Goal: Check status: Check status

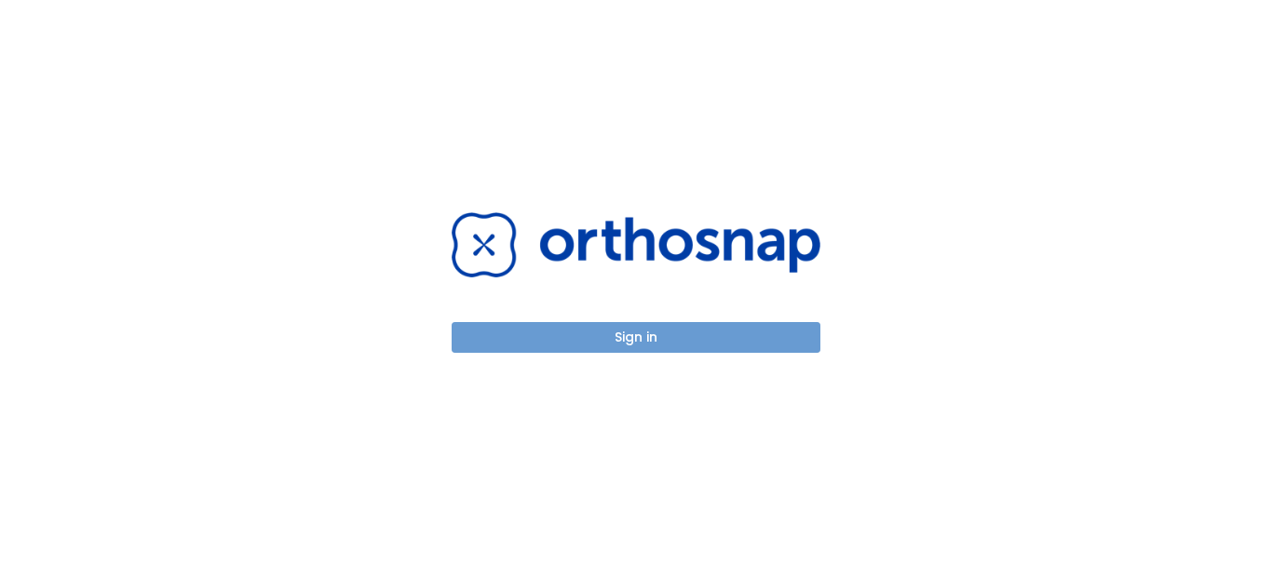
click at [681, 327] on button "Sign in" at bounding box center [636, 337] width 369 height 31
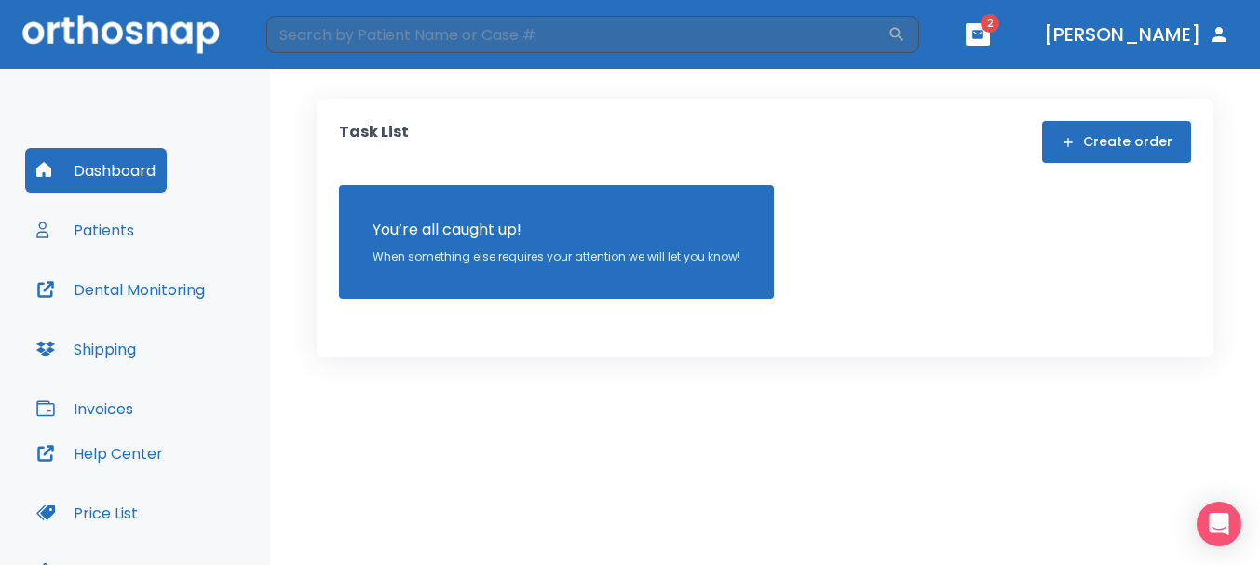
click at [990, 41] on button "button" at bounding box center [977, 34] width 24 height 22
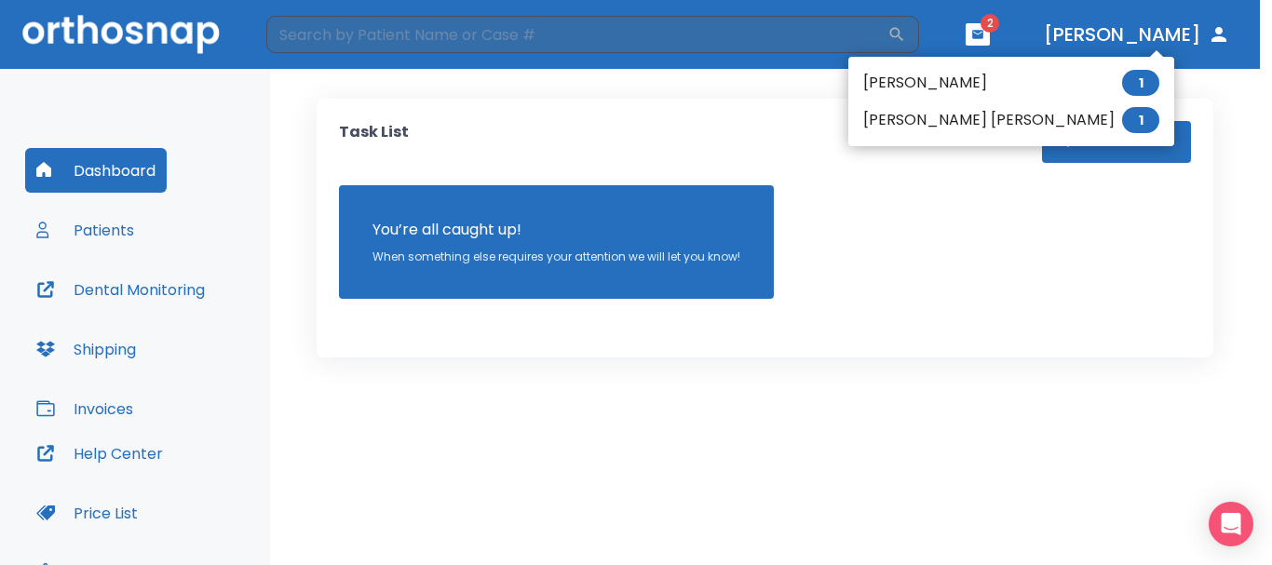
click at [950, 88] on li "[PERSON_NAME] 1" at bounding box center [1011, 82] width 326 height 37
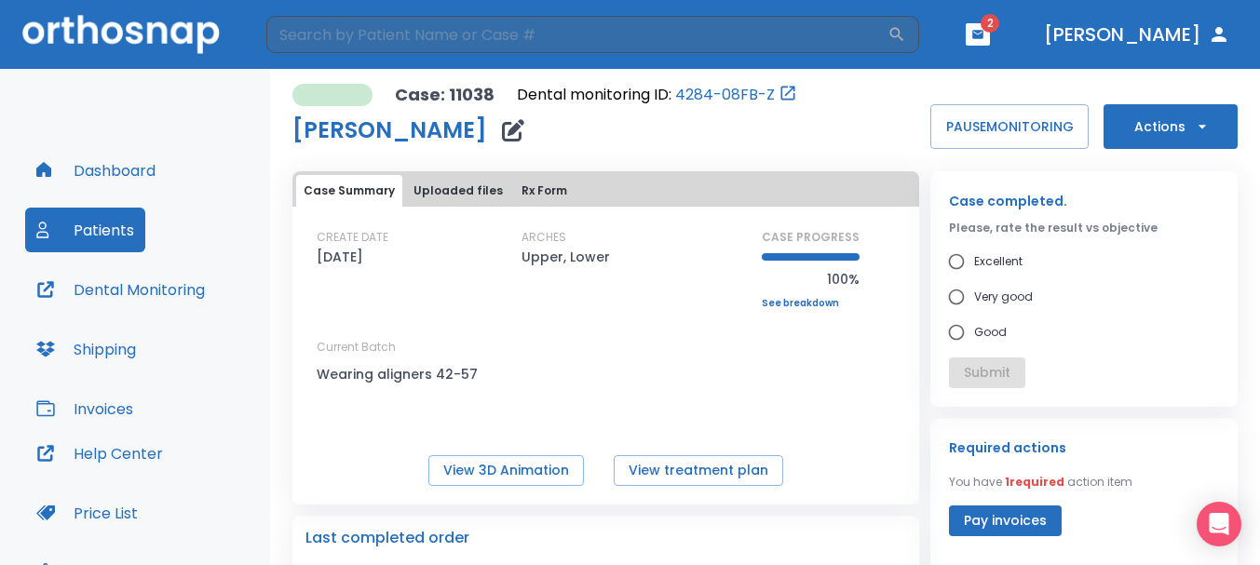
click at [984, 34] on icon "button" at bounding box center [977, 34] width 13 height 13
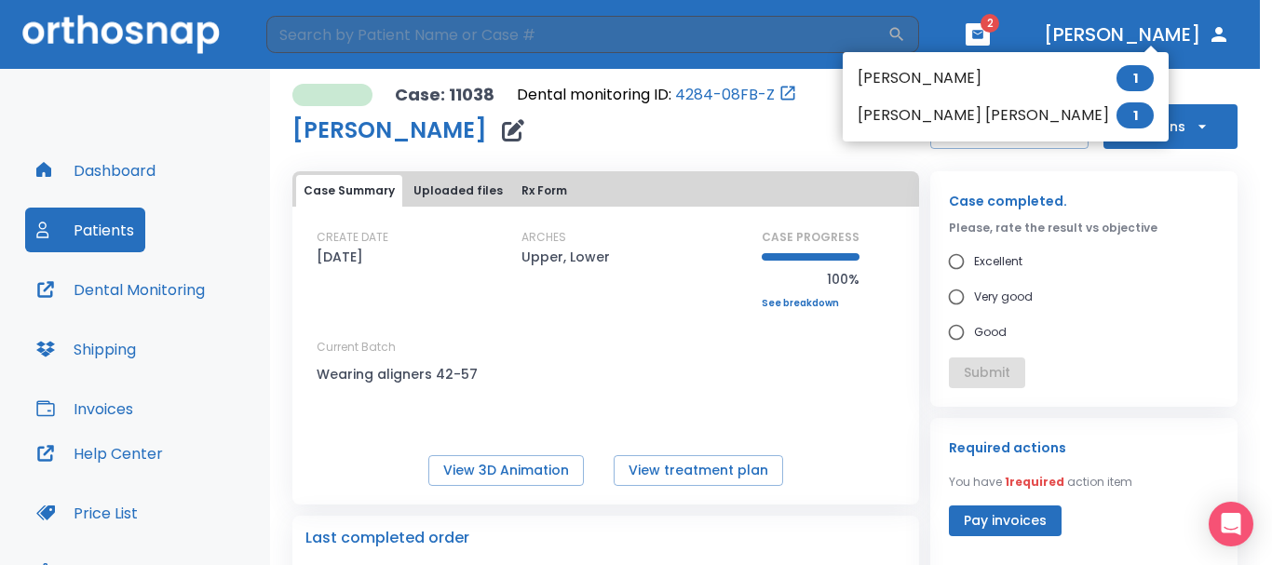
click at [953, 110] on li "[PERSON_NAME] [PERSON_NAME] 1" at bounding box center [1006, 115] width 326 height 37
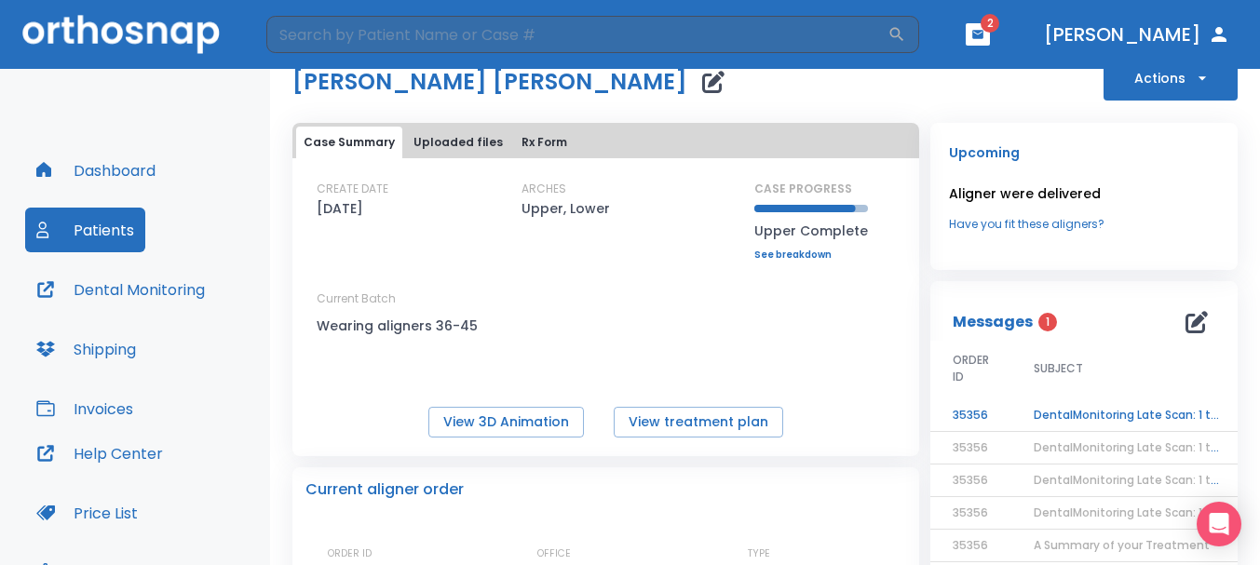
scroll to position [93, 0]
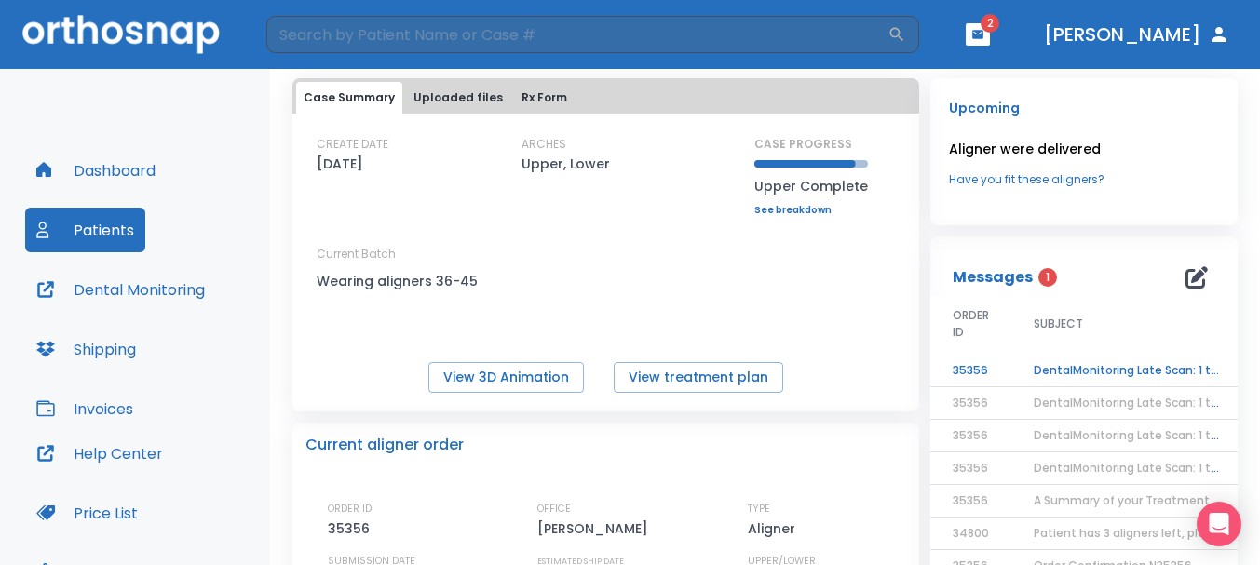
click at [1085, 364] on td "DentalMonitoring Late Scan: 1 to 2 Weeks Notification" at bounding box center [1127, 371] width 233 height 33
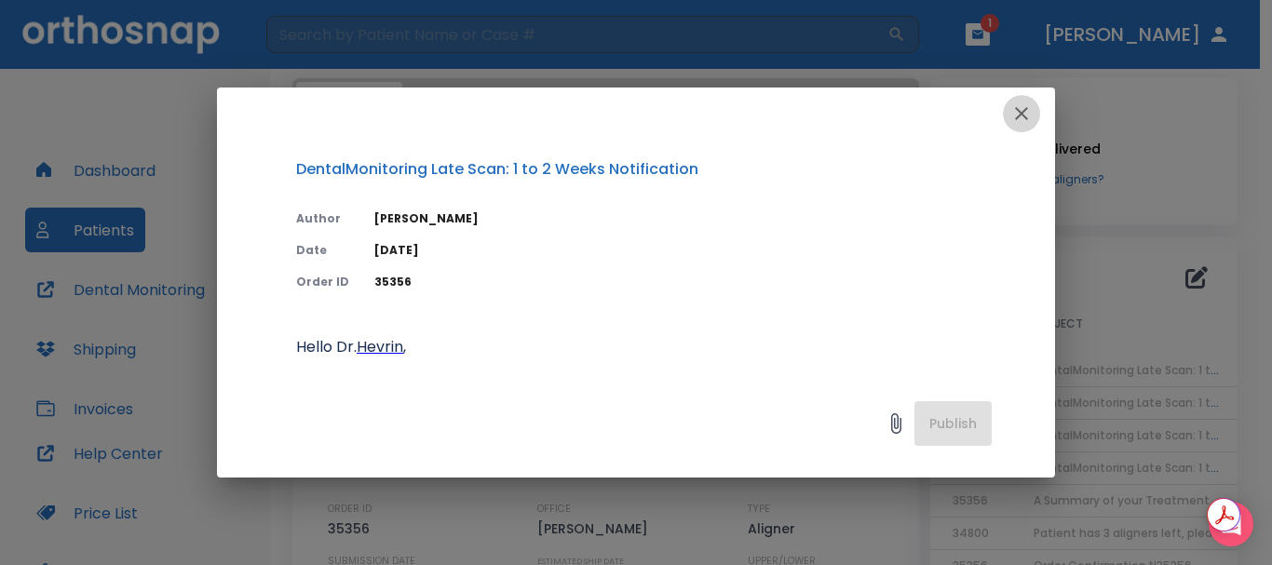
click at [1018, 114] on icon "button" at bounding box center [1021, 113] width 22 height 22
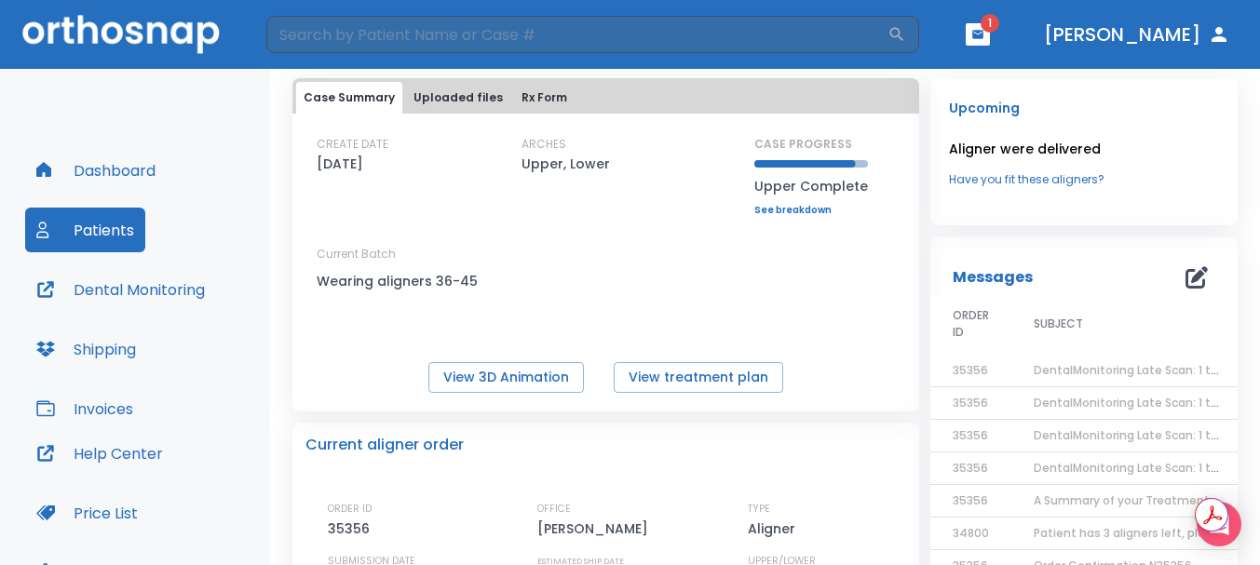
click at [999, 26] on span "1" at bounding box center [989, 23] width 19 height 19
click at [983, 33] on icon "button" at bounding box center [977, 34] width 11 height 8
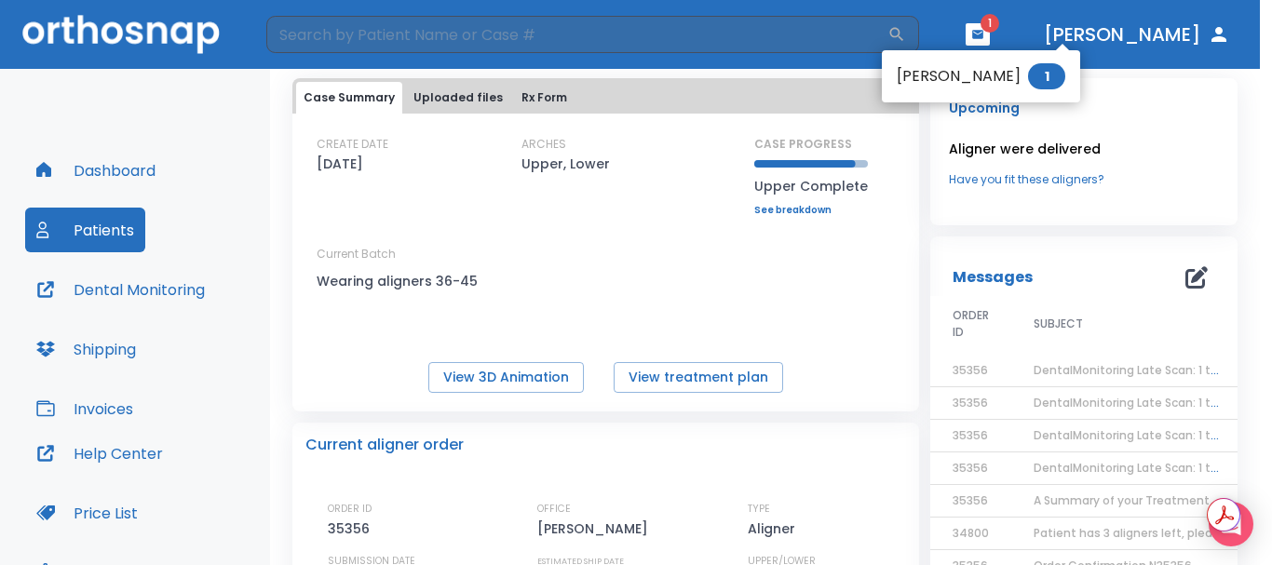
click at [989, 67] on li "[PERSON_NAME] 1" at bounding box center [981, 76] width 198 height 37
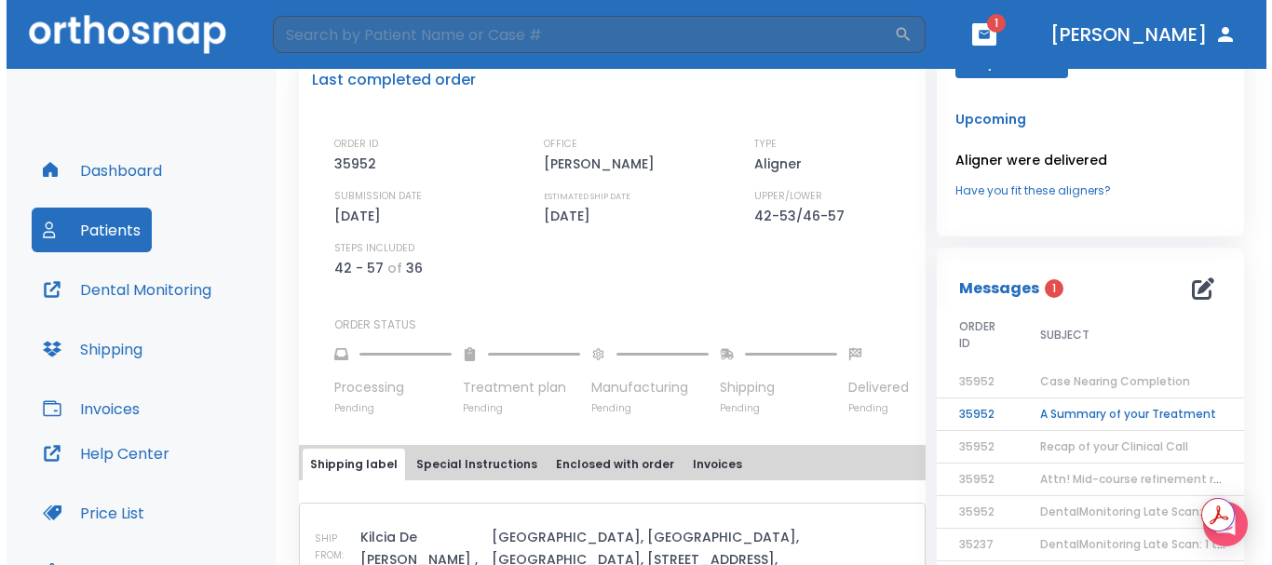
scroll to position [466, 0]
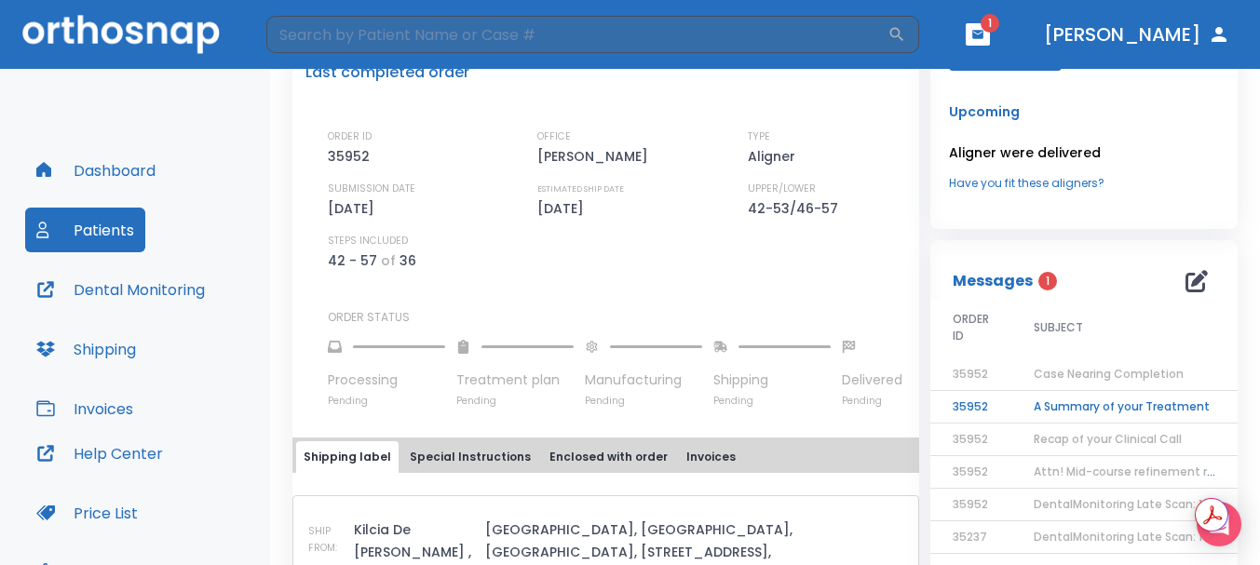
click at [1046, 399] on td "A Summary of your Treatment" at bounding box center [1127, 407] width 233 height 33
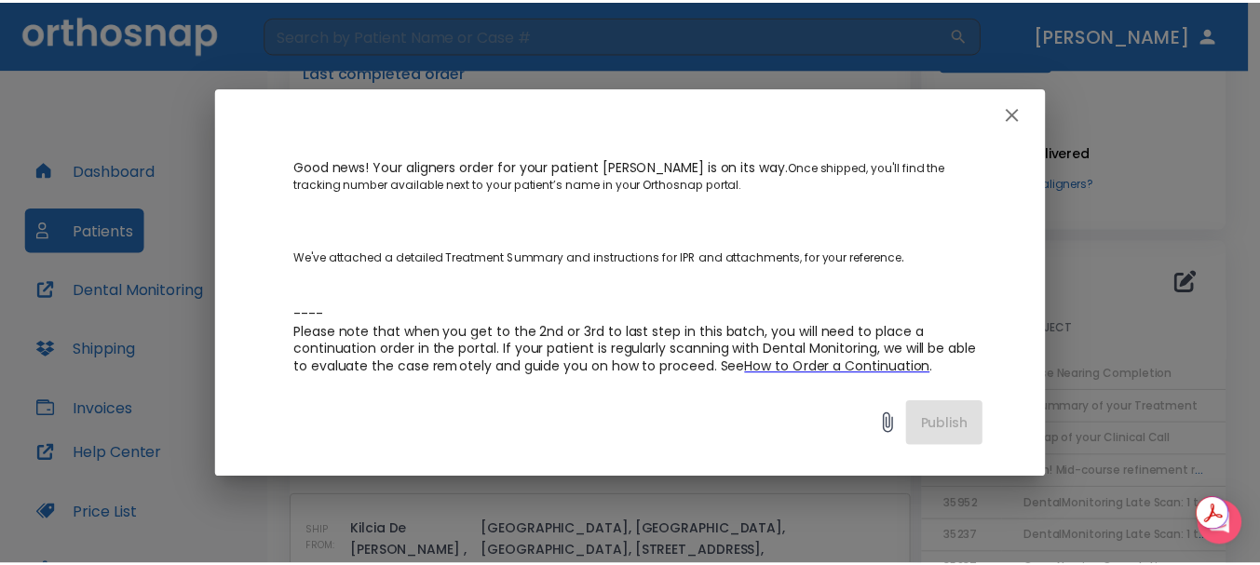
scroll to position [372, 0]
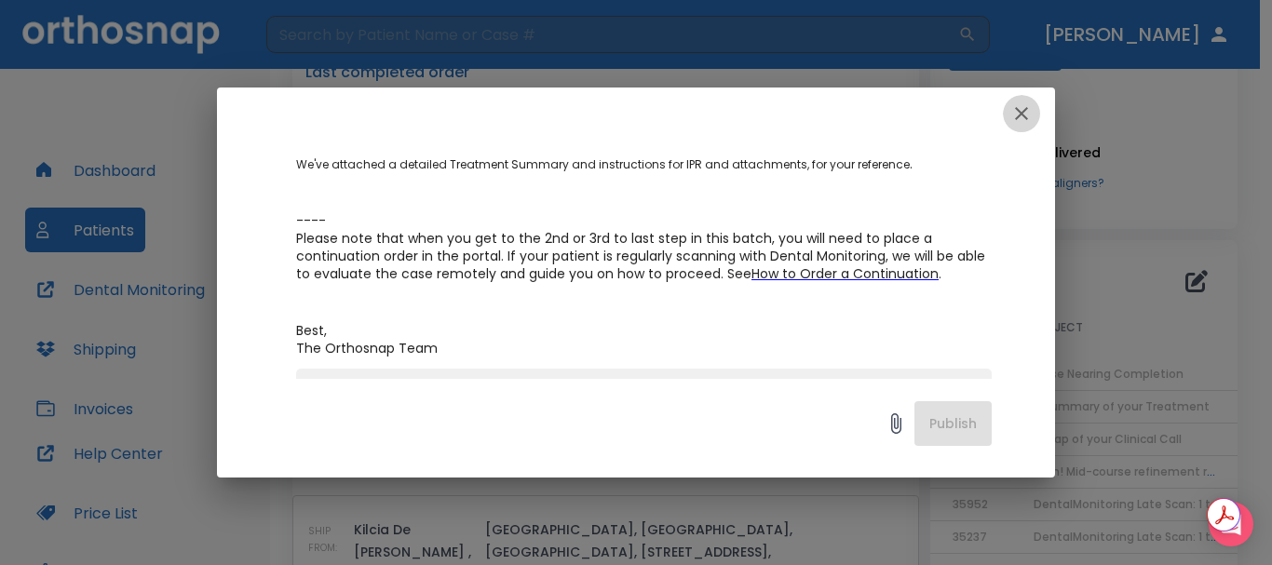
click at [1017, 118] on icon "button" at bounding box center [1021, 113] width 13 height 13
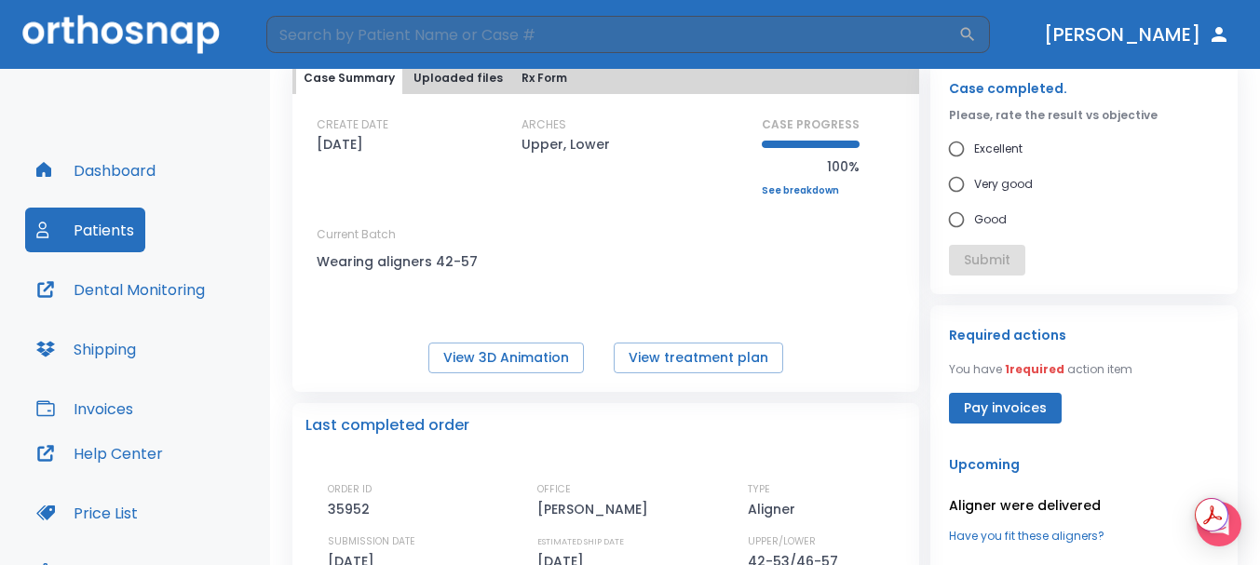
scroll to position [0, 0]
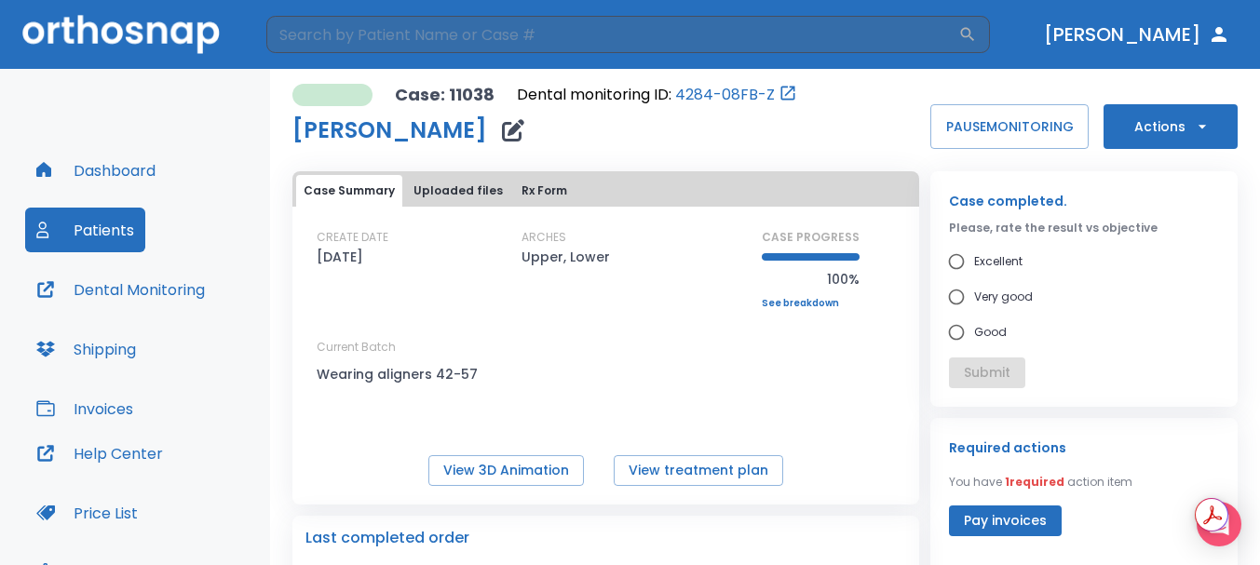
click at [73, 233] on button "Patients" at bounding box center [85, 230] width 120 height 45
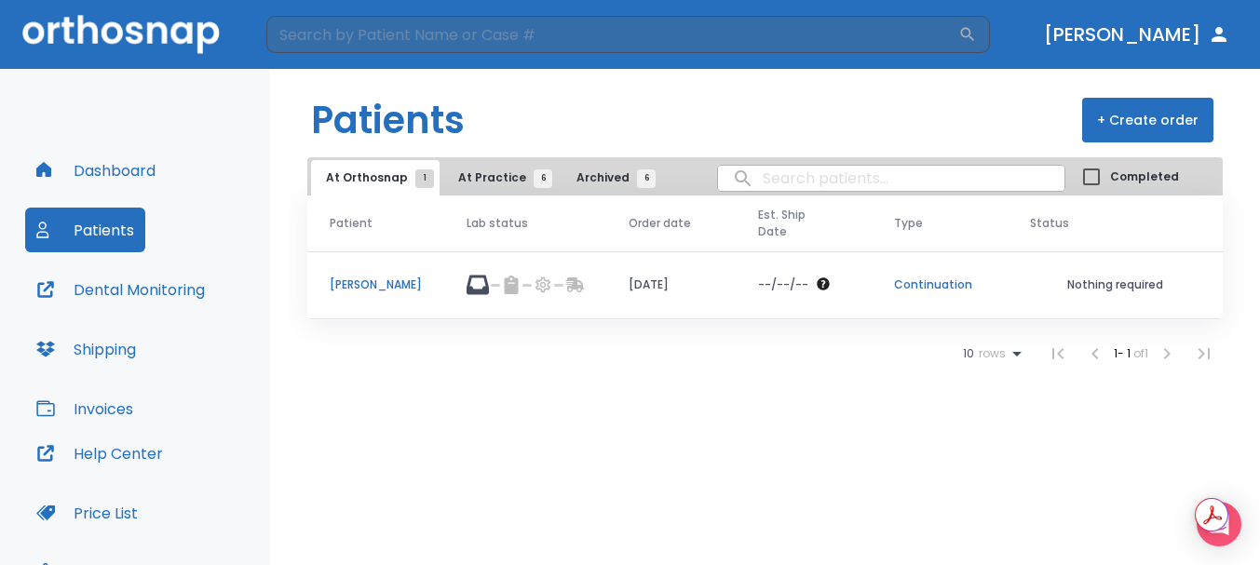
click at [489, 282] on icon at bounding box center [477, 285] width 22 height 22
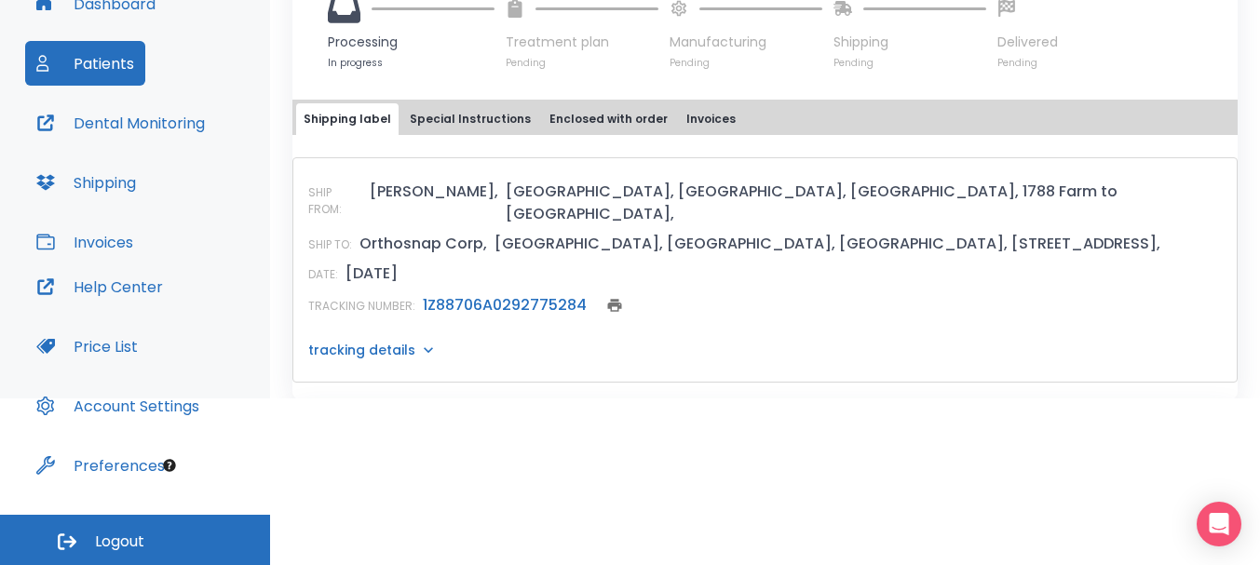
scroll to position [587, 0]
click at [475, 293] on link "1Z88706A0292775284" at bounding box center [505, 303] width 164 height 21
